Goal: Information Seeking & Learning: Learn about a topic

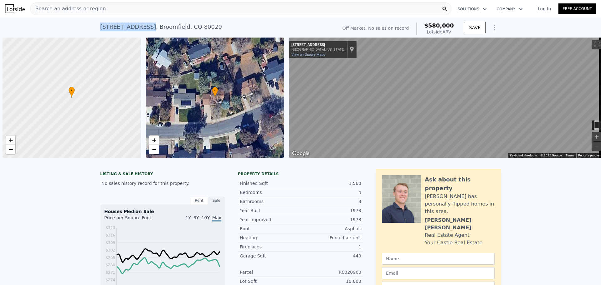
scroll to position [0, 3]
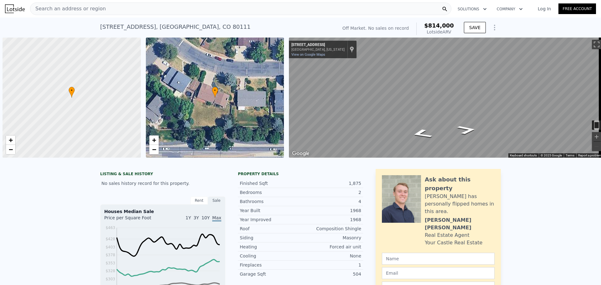
scroll to position [0, 3]
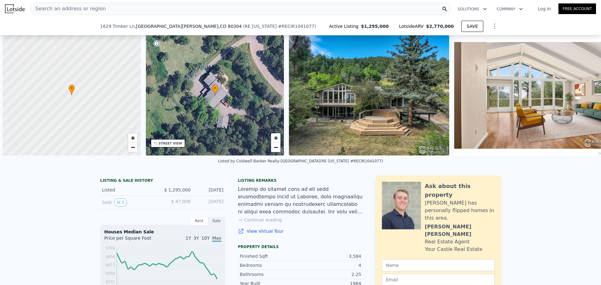
scroll to position [0, 596]
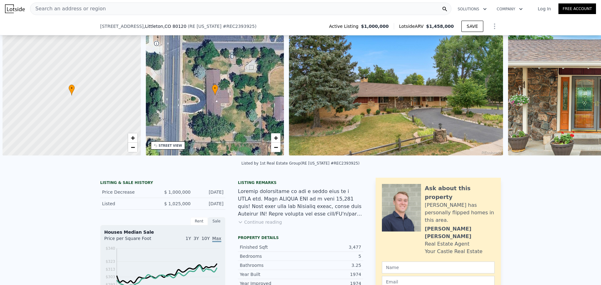
scroll to position [0, 3]
